Goal: Task Accomplishment & Management: Complete application form

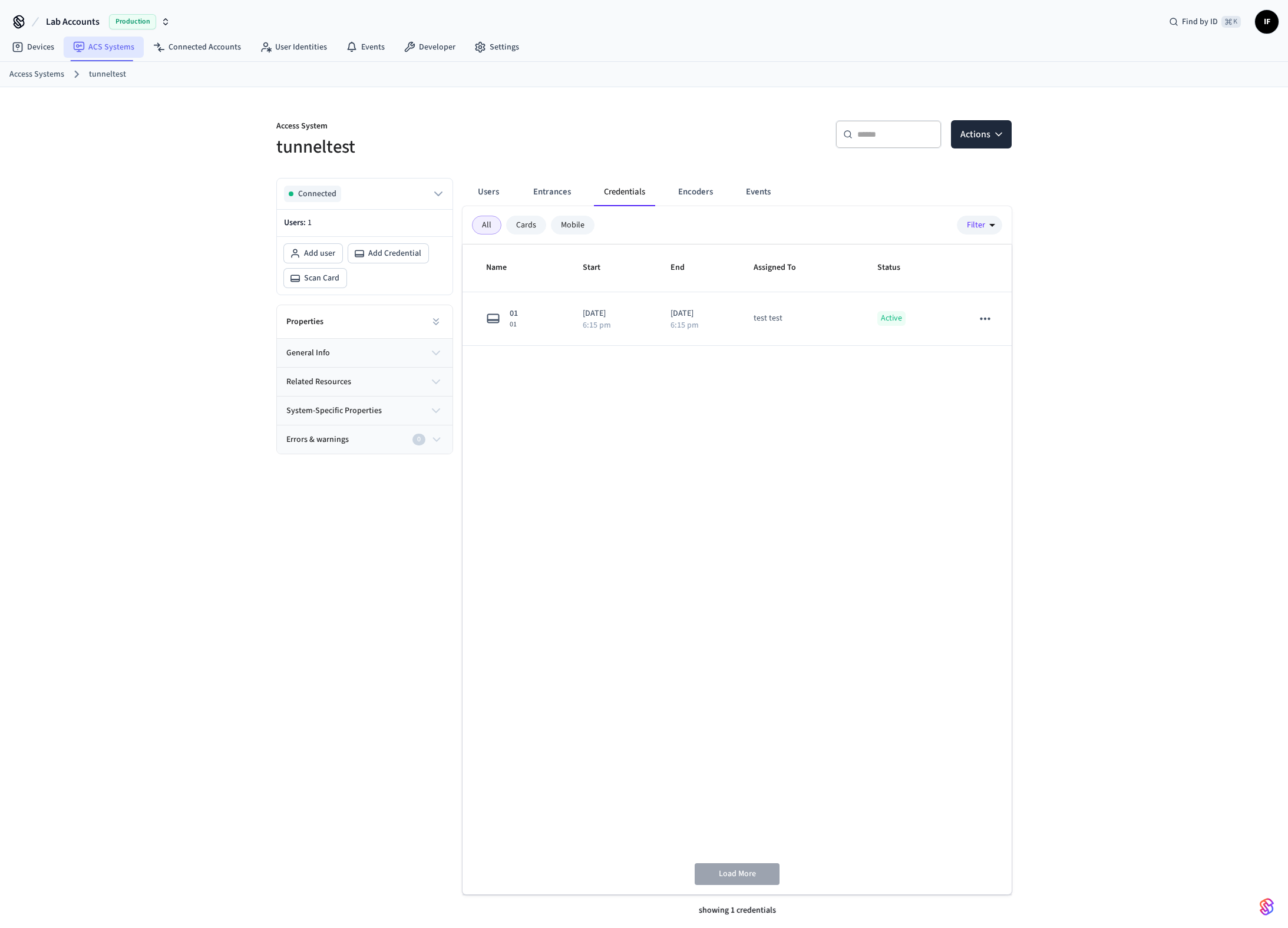
click at [126, 50] on link "ACS Systems" at bounding box center [104, 46] width 80 height 21
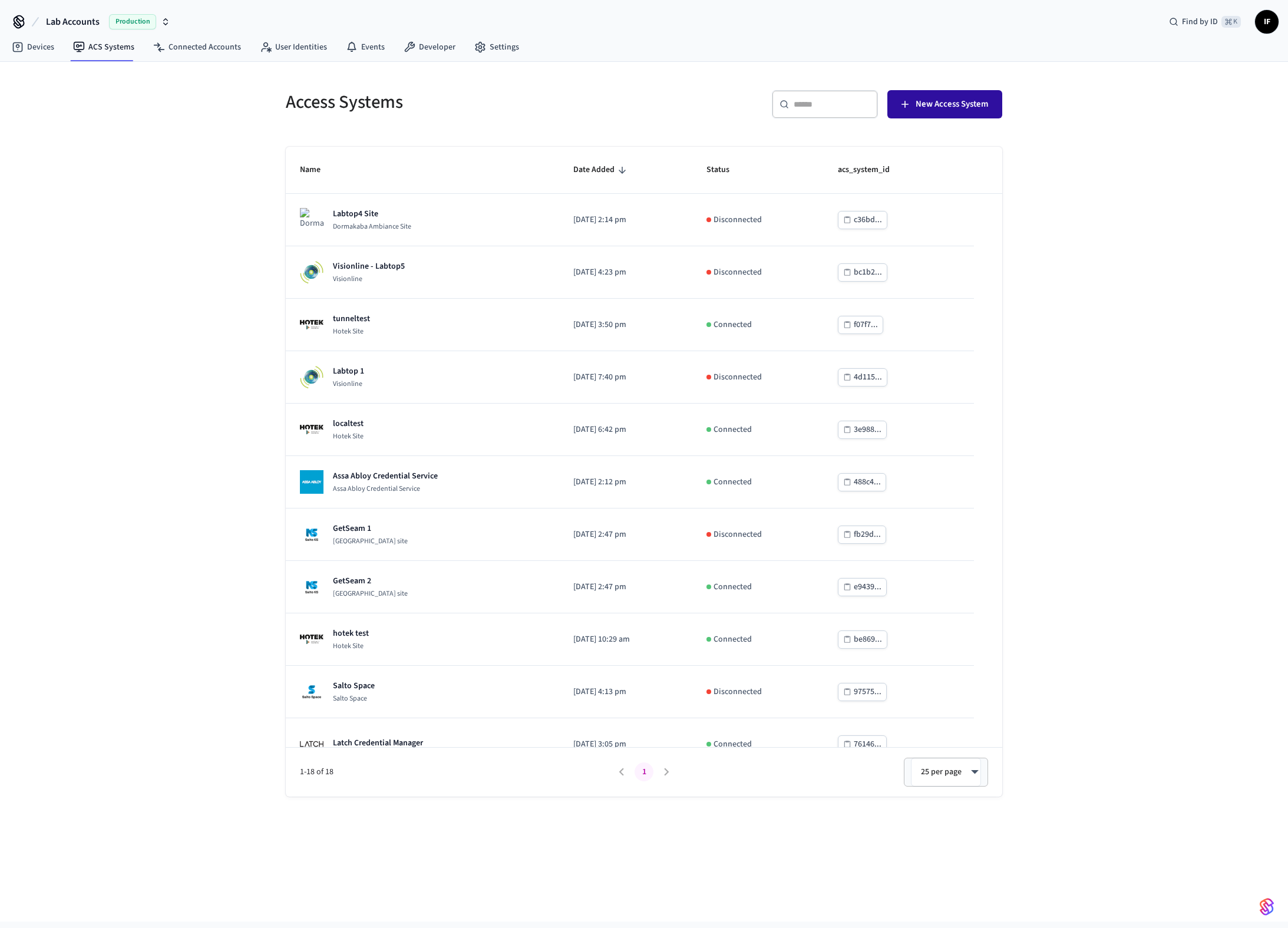
click at [936, 108] on span "New Access System" at bounding box center [951, 104] width 72 height 15
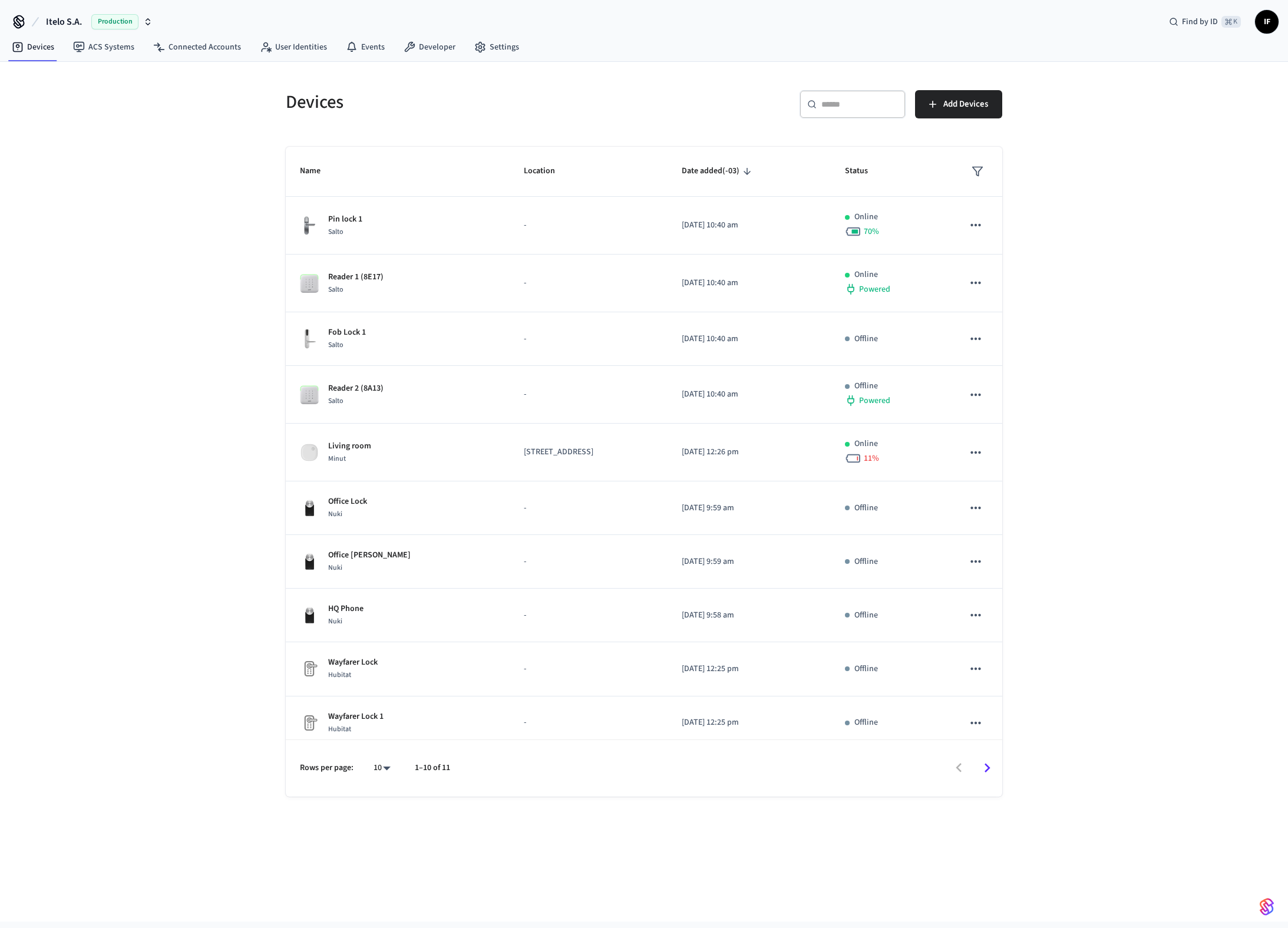
click at [154, 23] on button "Itelo S.A. Production" at bounding box center [99, 21] width 114 height 25
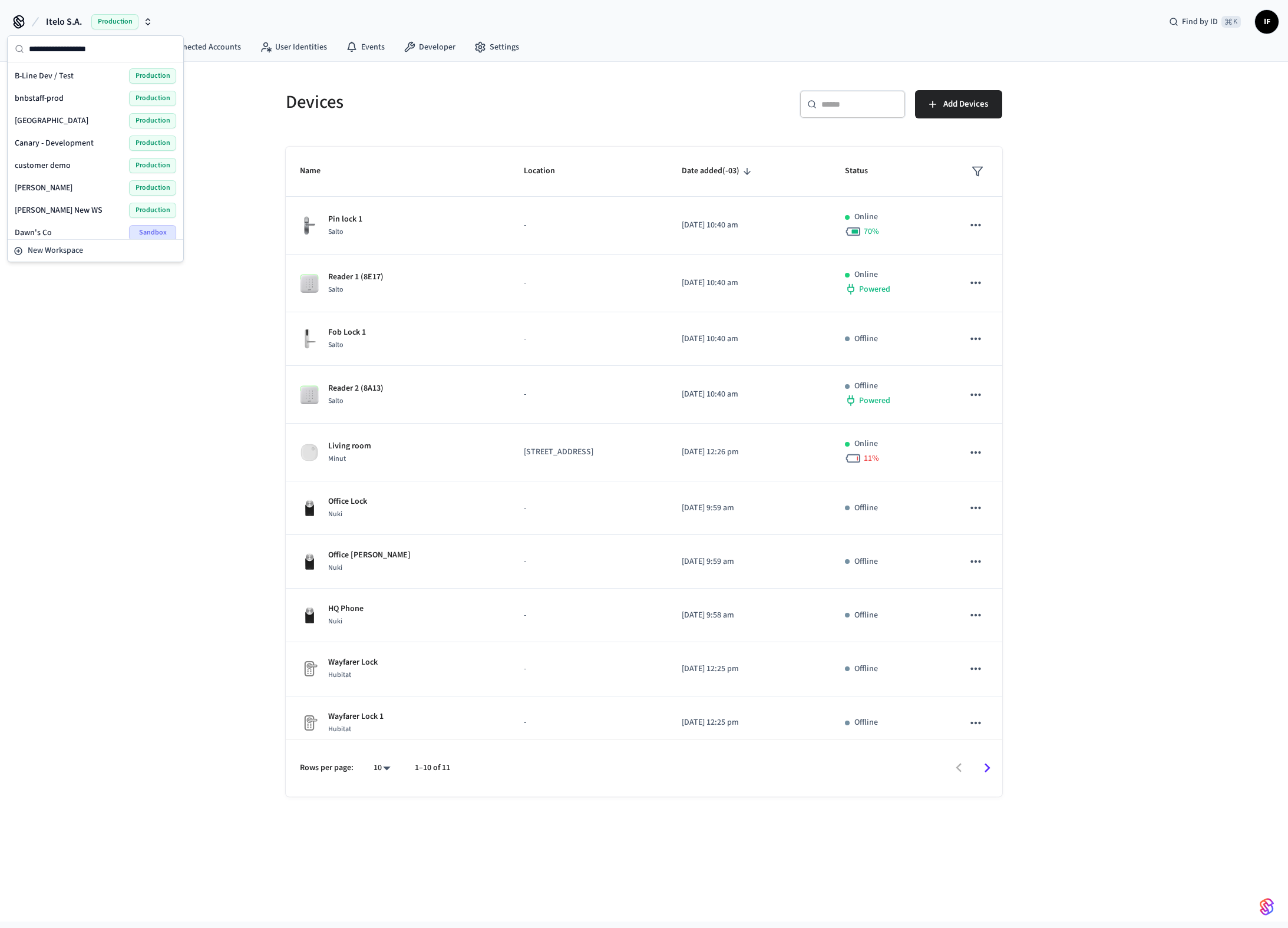
click at [93, 54] on input "text" at bounding box center [103, 48] width 148 height 26
type input "***"
click at [88, 72] on div "Lab Accounts Production" at bounding box center [95, 76] width 161 height 15
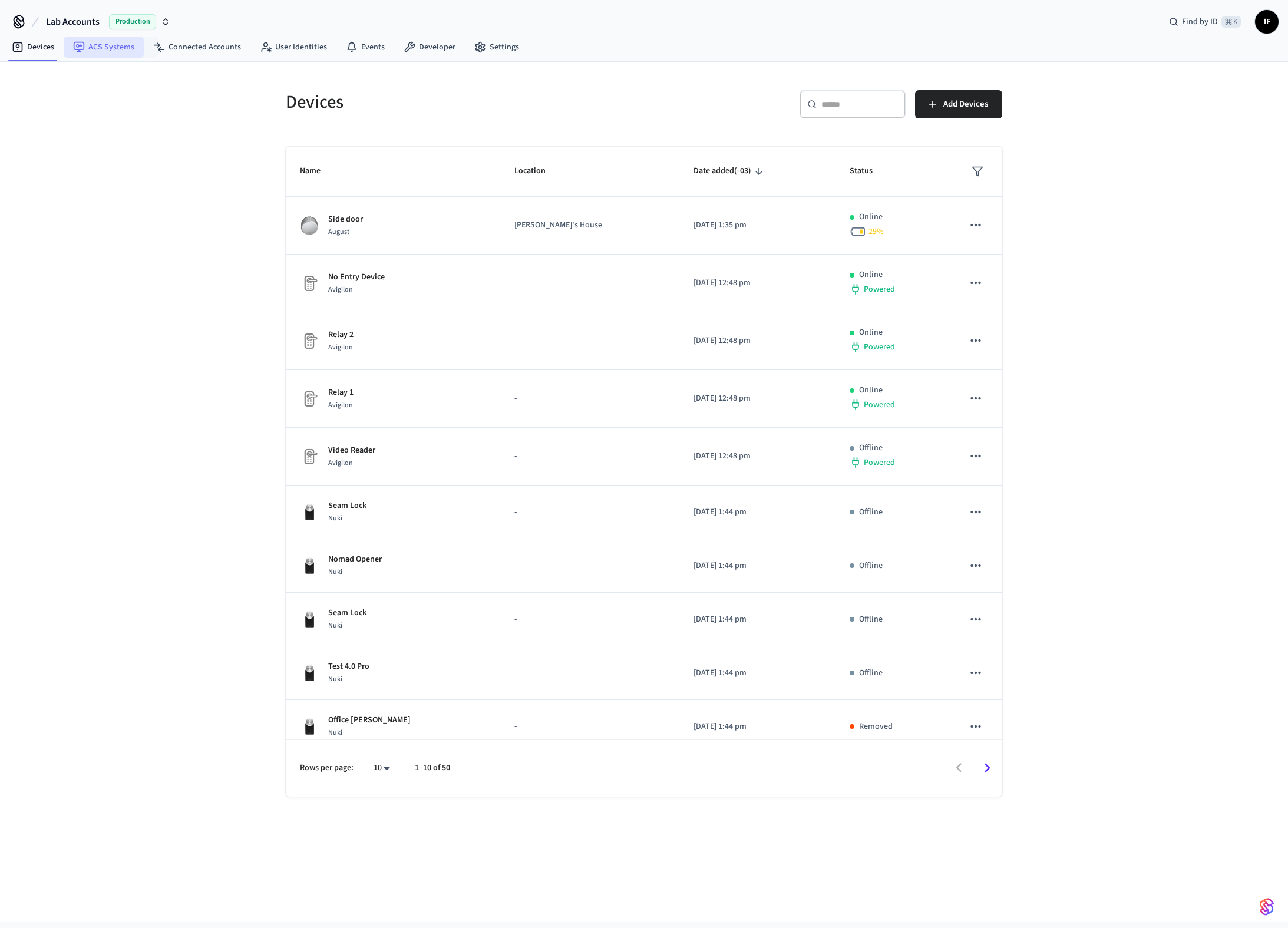
click at [132, 46] on link "ACS Systems" at bounding box center [104, 46] width 80 height 21
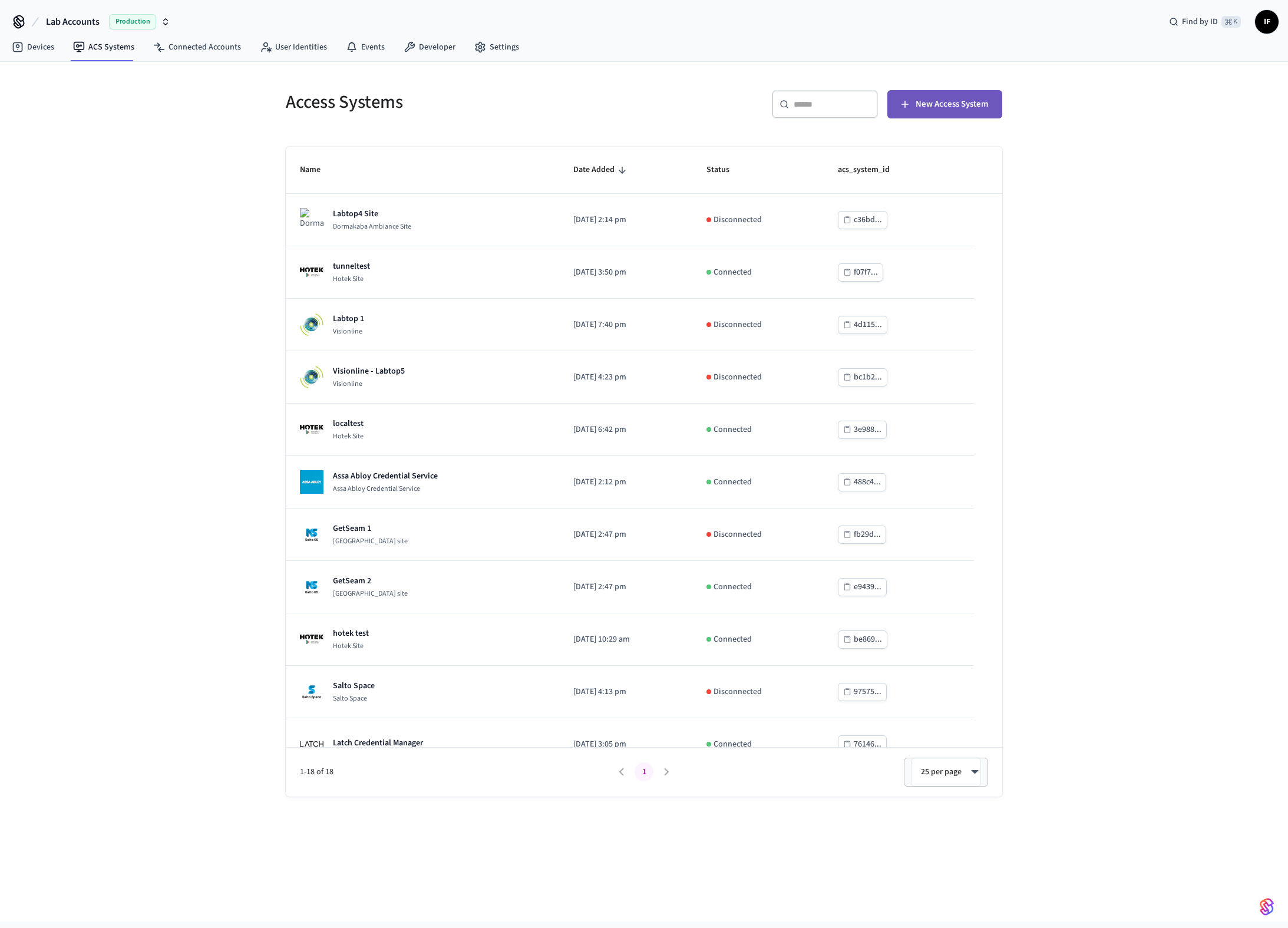
click at [930, 112] on button "New Access System" at bounding box center [944, 104] width 115 height 28
click at [443, 46] on link "Developer" at bounding box center [429, 46] width 71 height 21
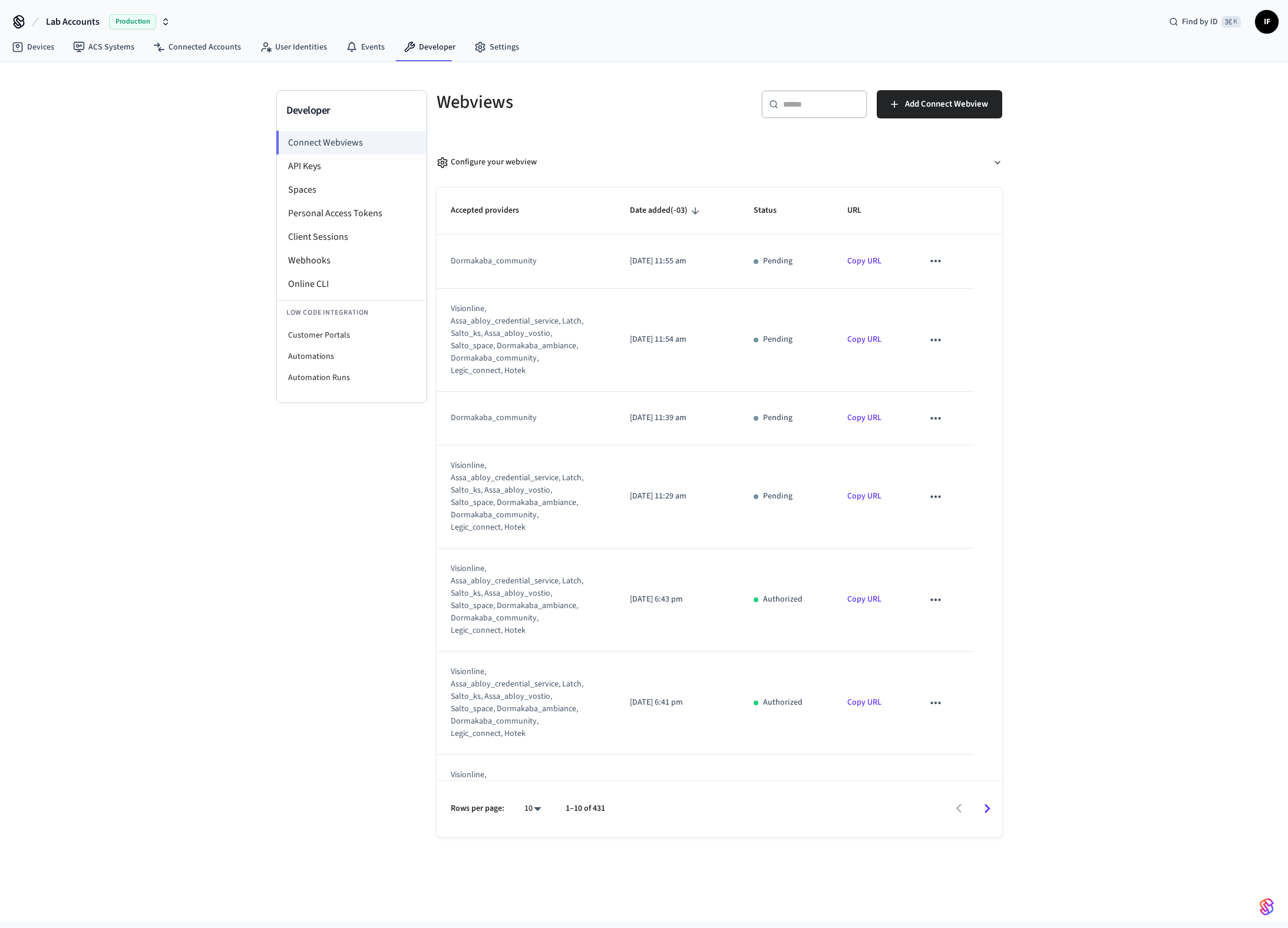
click at [865, 345] on link "Copy URL" at bounding box center [863, 339] width 34 height 12
click at [119, 39] on link "ACS Systems" at bounding box center [104, 46] width 80 height 21
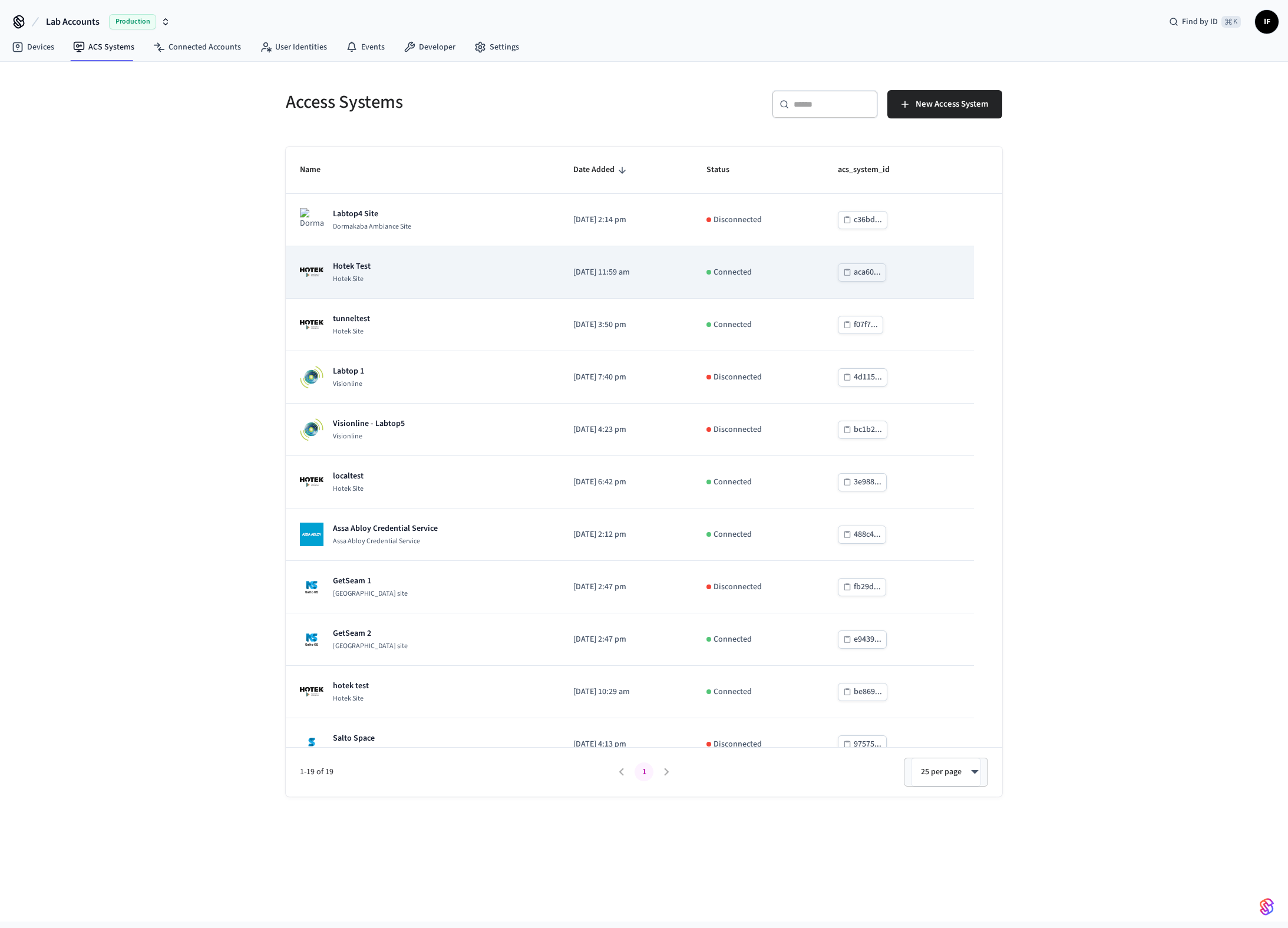
click at [415, 272] on div "Hotek Test Hotek Site" at bounding box center [422, 273] width 245 height 24
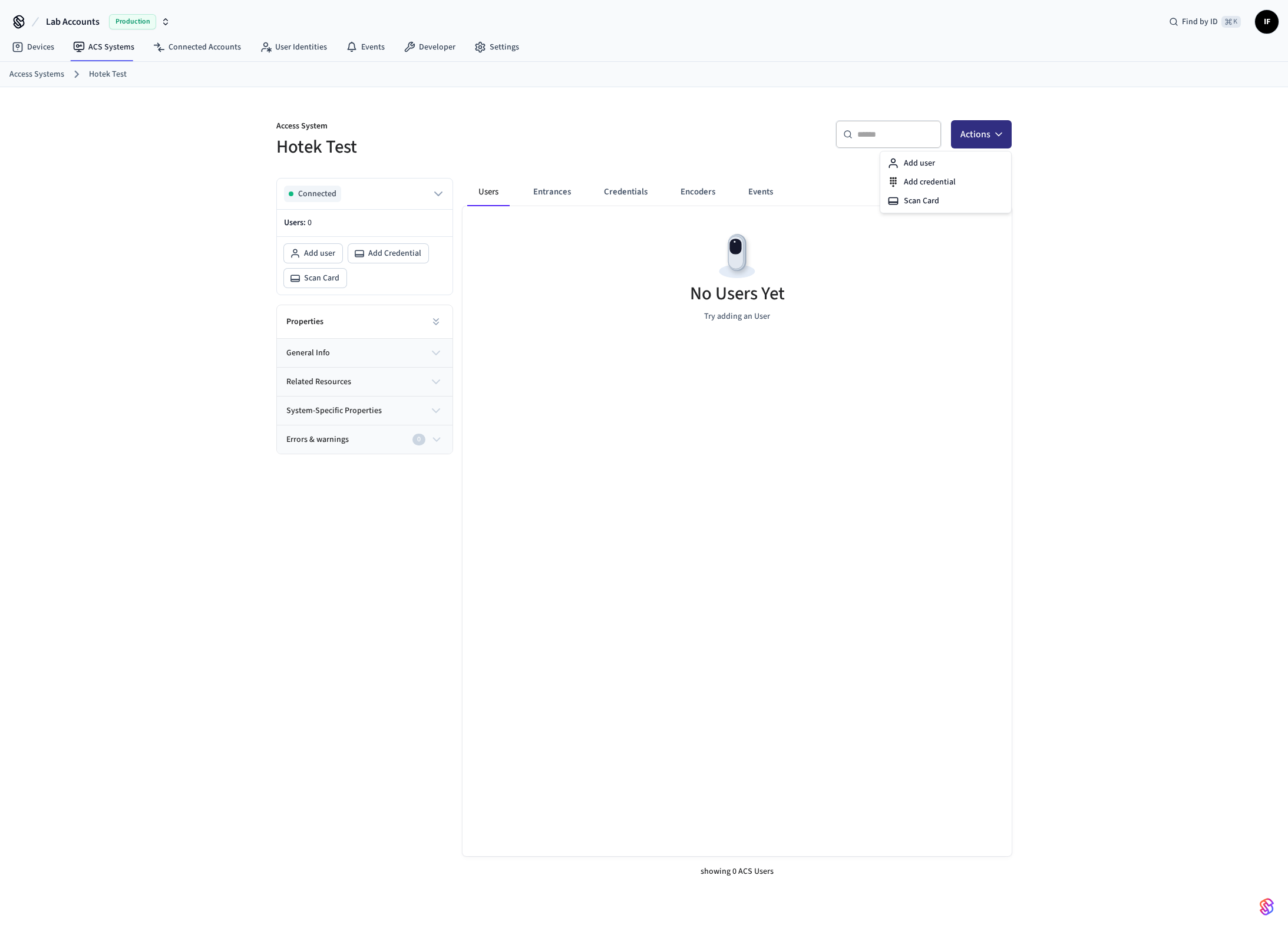
click at [1002, 130] on icon "button" at bounding box center [998, 134] width 12 height 12
click at [917, 162] on div "Add user" at bounding box center [945, 163] width 126 height 19
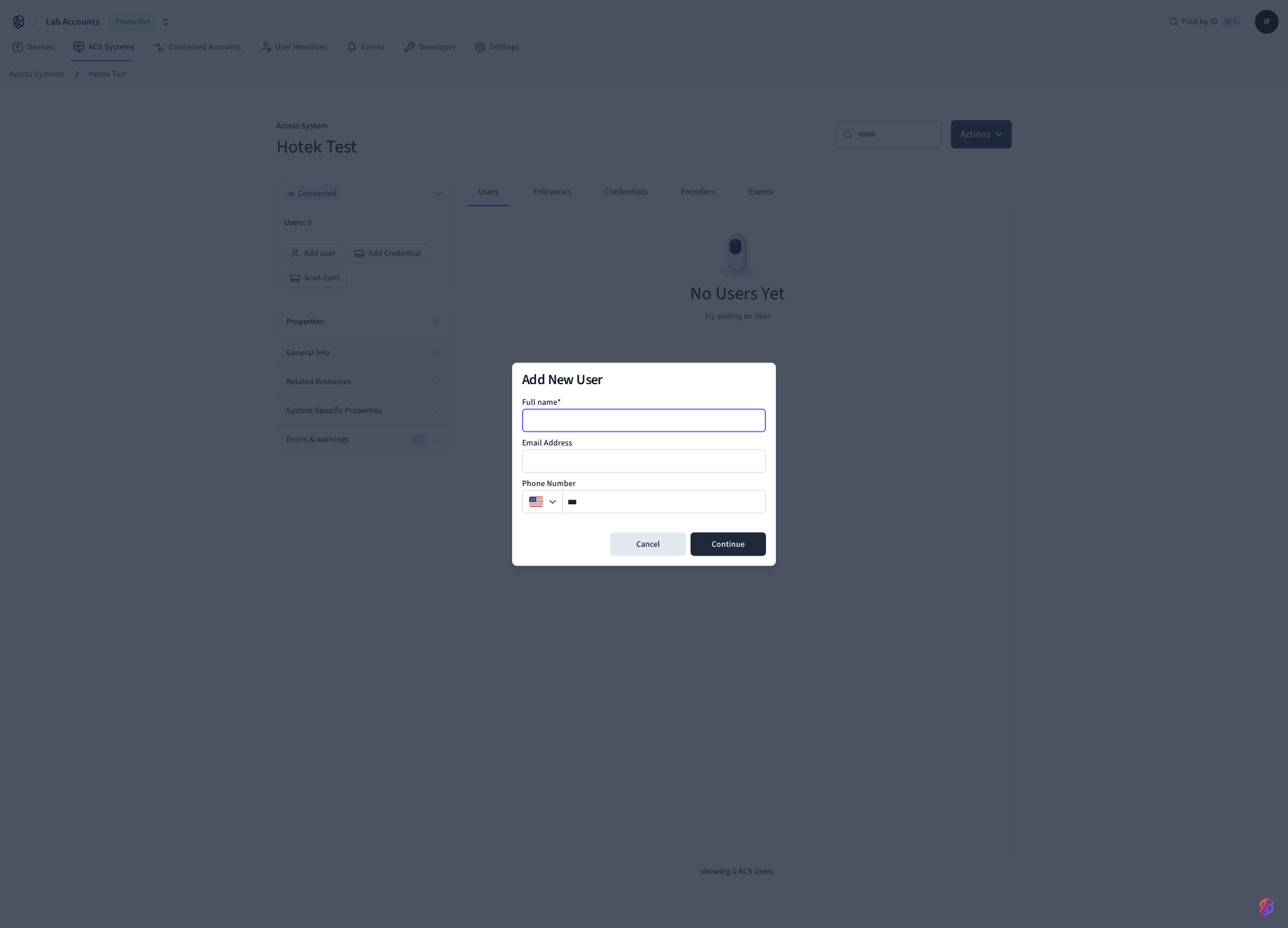
click at [592, 418] on input at bounding box center [644, 420] width 242 height 15
type input "********"
click at [627, 384] on h2 "Add New User" at bounding box center [644, 379] width 244 height 15
click at [716, 543] on button "Continue" at bounding box center [727, 544] width 76 height 24
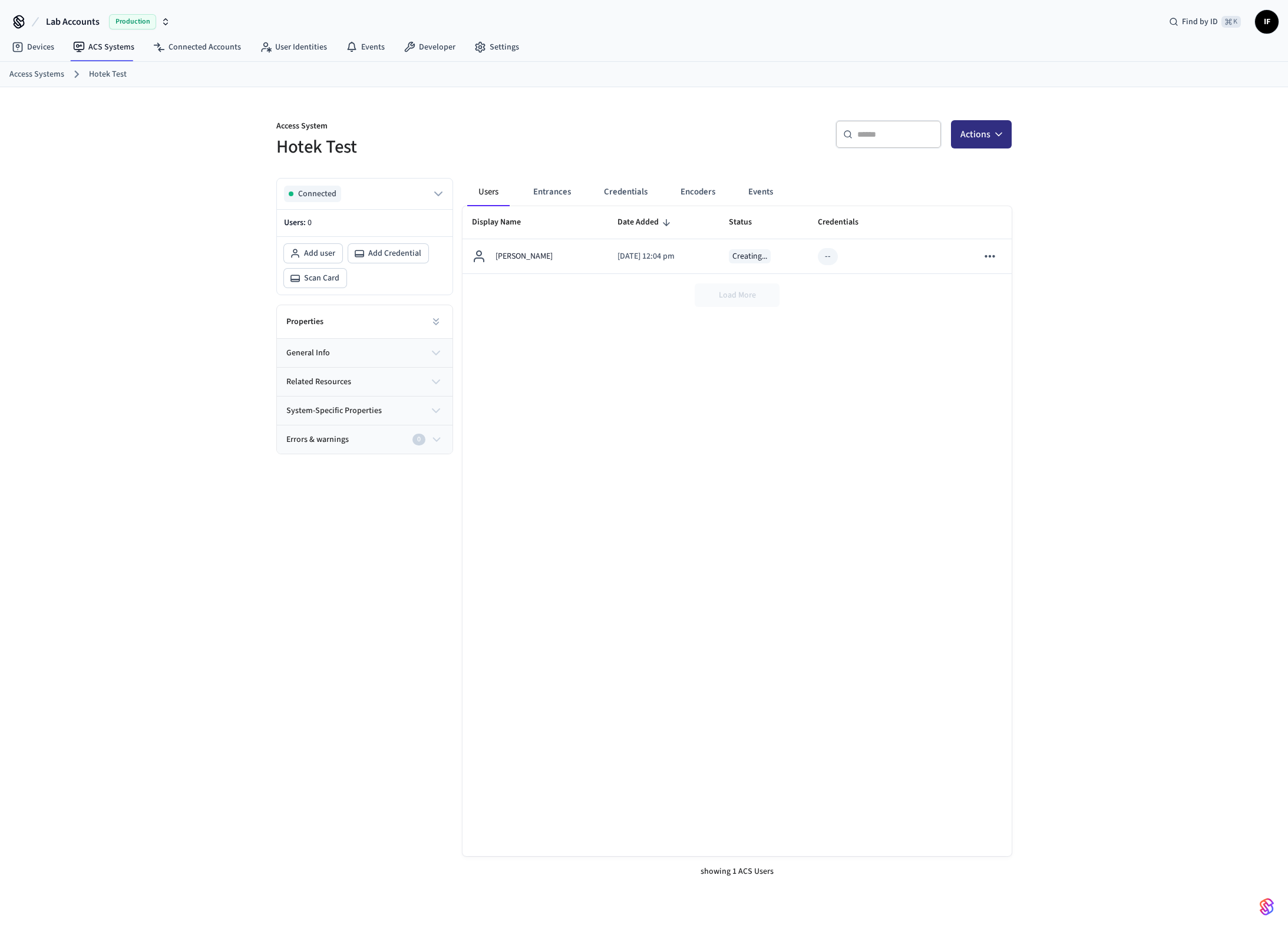
click at [1002, 133] on icon "button" at bounding box center [998, 134] width 12 height 12
click at [946, 163] on div "Add user" at bounding box center [945, 163] width 126 height 19
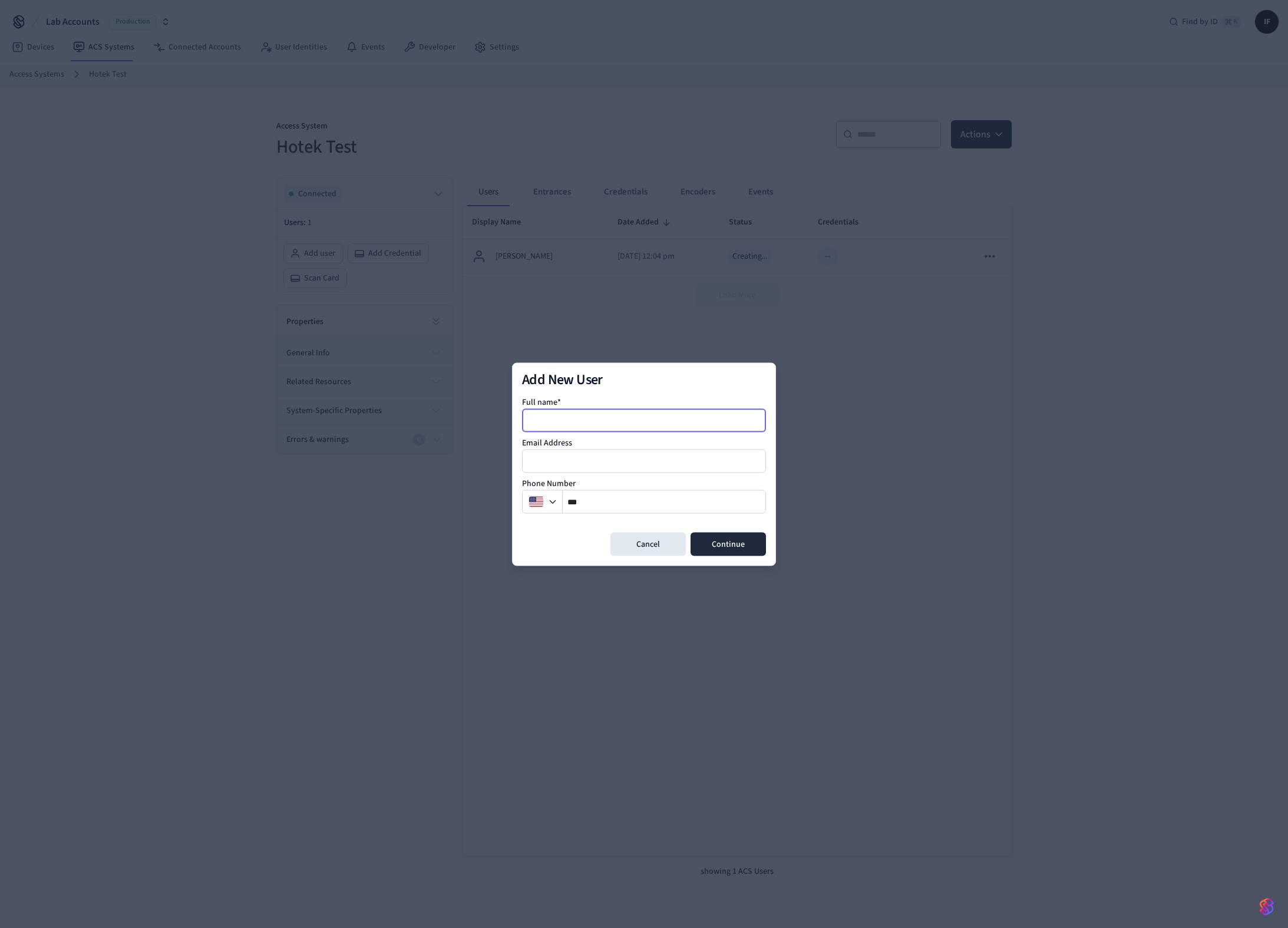
click at [626, 426] on input at bounding box center [644, 420] width 242 height 15
type input "********"
click at [752, 540] on button "Continue" at bounding box center [727, 544] width 76 height 24
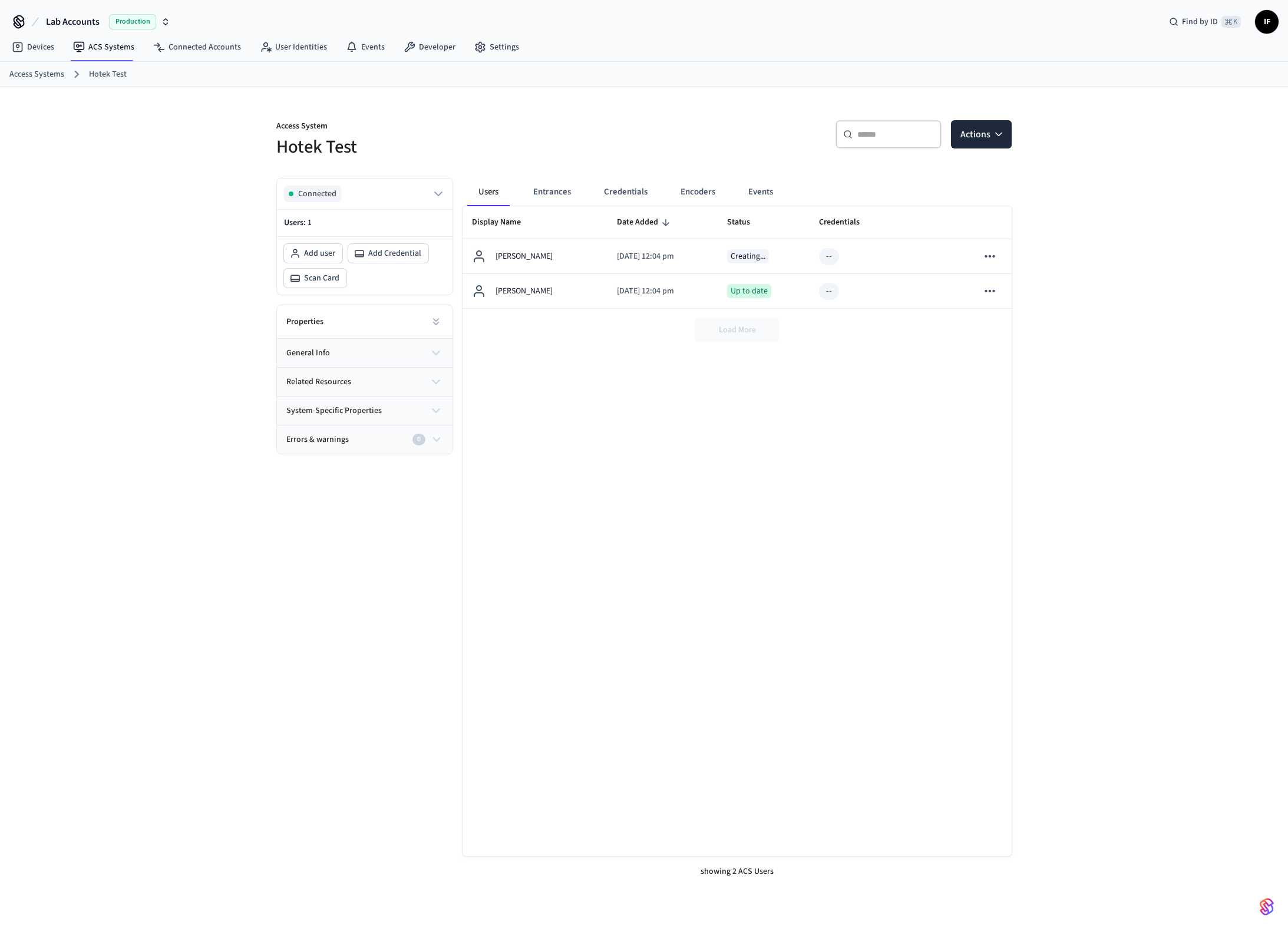
click at [437, 348] on icon "button" at bounding box center [436, 353] width 15 height 15
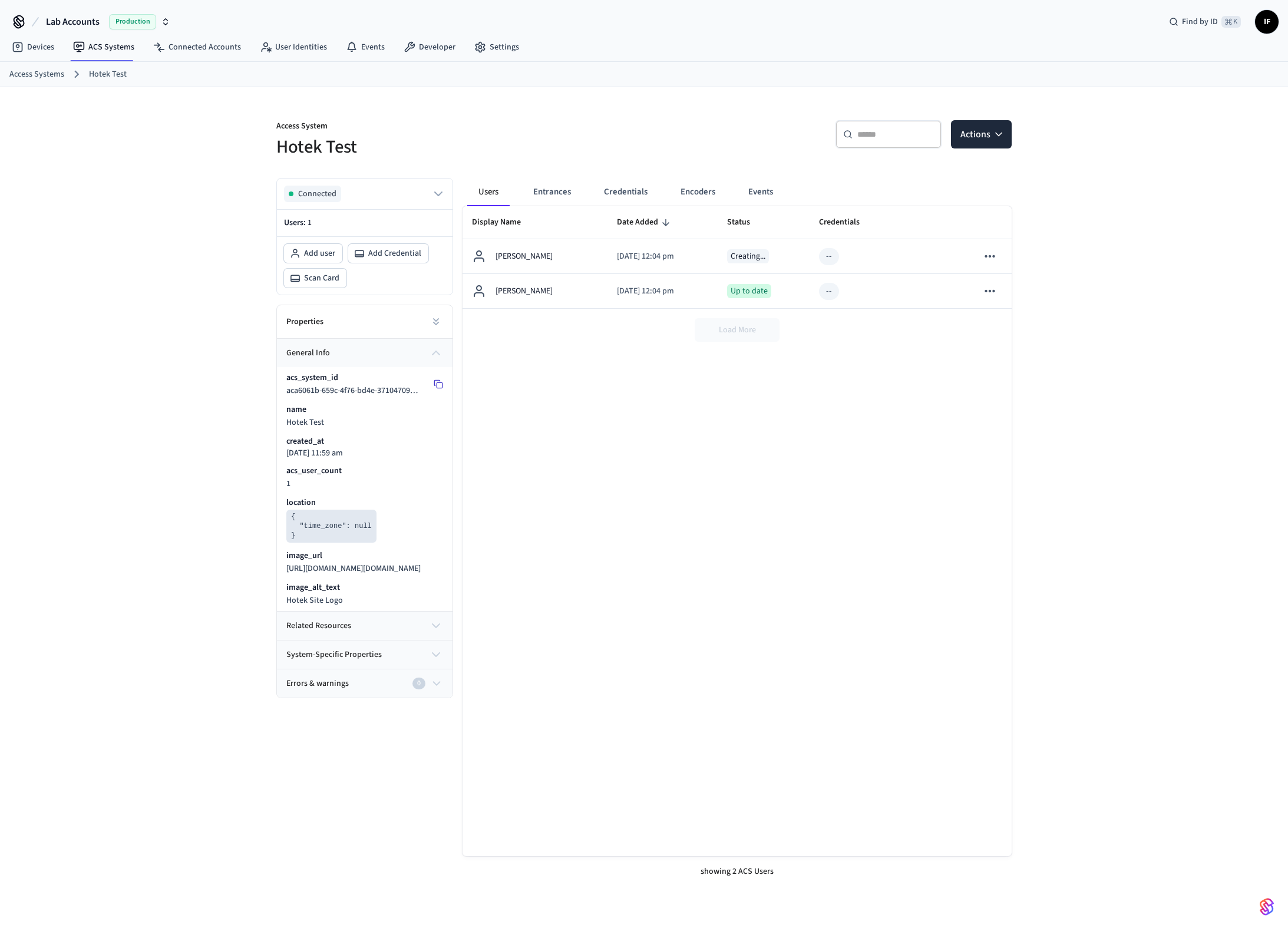
click at [431, 386] on button at bounding box center [438, 384] width 19 height 19
